Goal: Navigation & Orientation: Find specific page/section

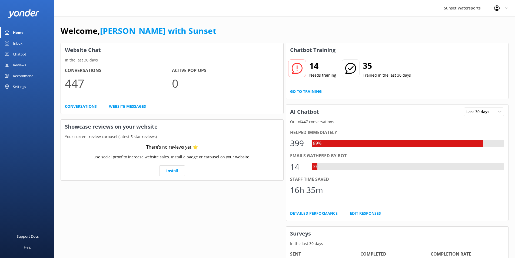
click at [21, 42] on div "Inbox" at bounding box center [17, 43] width 9 height 11
